Goal: Task Accomplishment & Management: Manage account settings

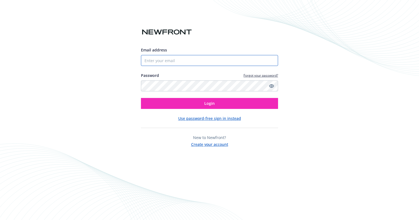
click at [203, 61] on input "Email address" at bounding box center [209, 60] width 137 height 11
click at [0, 220] on com-1password-button at bounding box center [0, 220] width 0 height 0
click at [323, 62] on div "Email address Password Forgot your password? Login Use password-free sign in in…" at bounding box center [209, 110] width 419 height 220
